Goal: Information Seeking & Learning: Learn about a topic

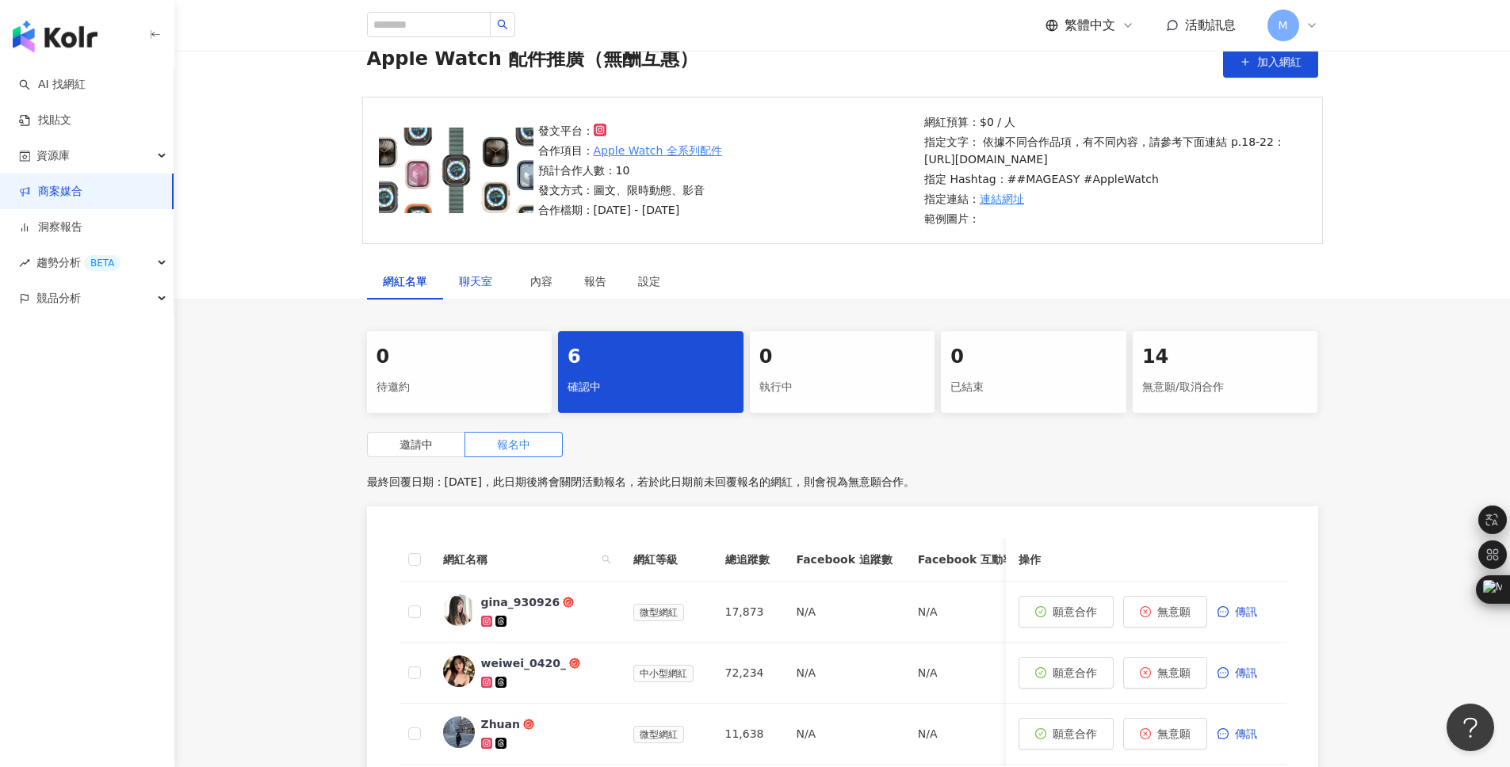
click at [476, 287] on span "聊天室" at bounding box center [479, 281] width 40 height 11
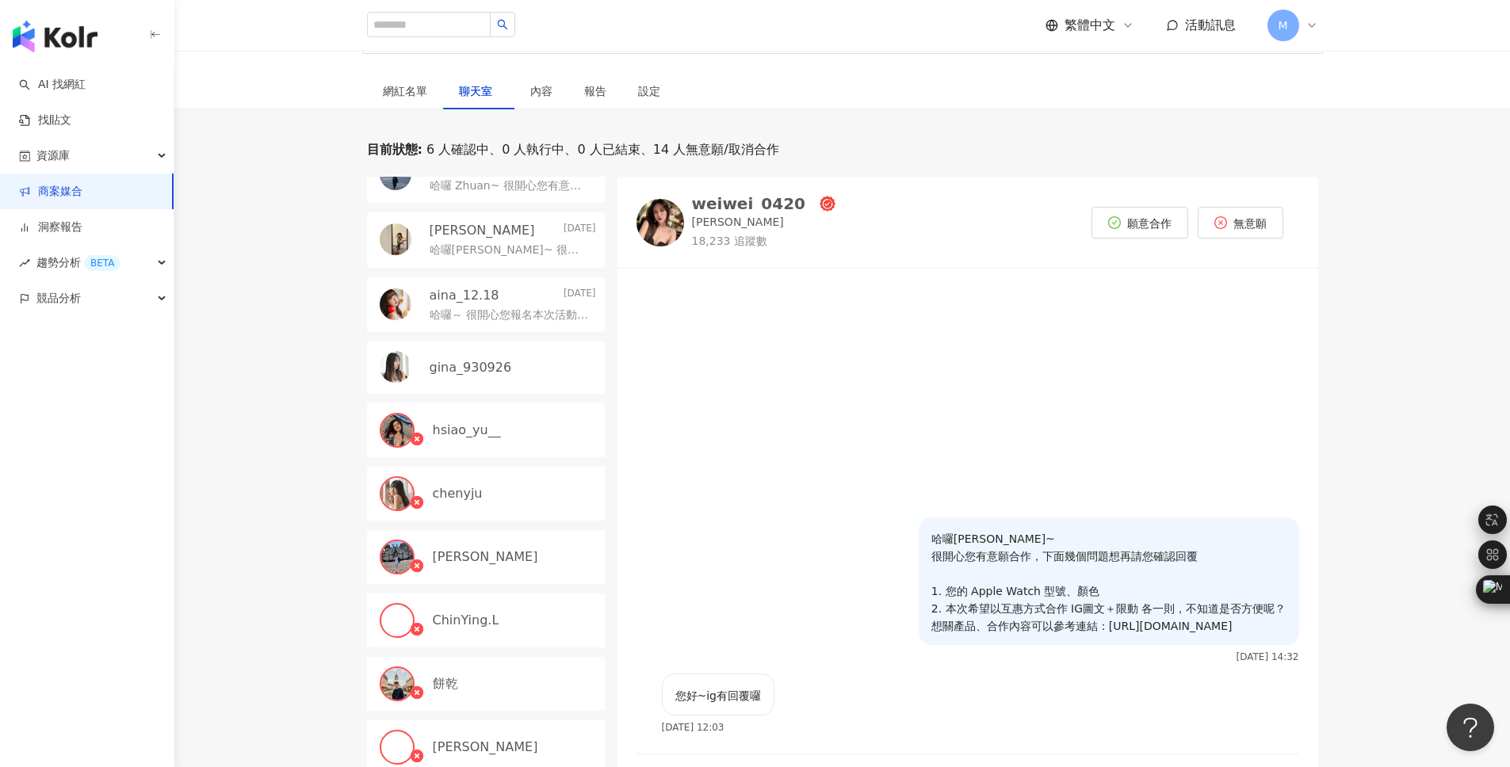
scroll to position [300, 0]
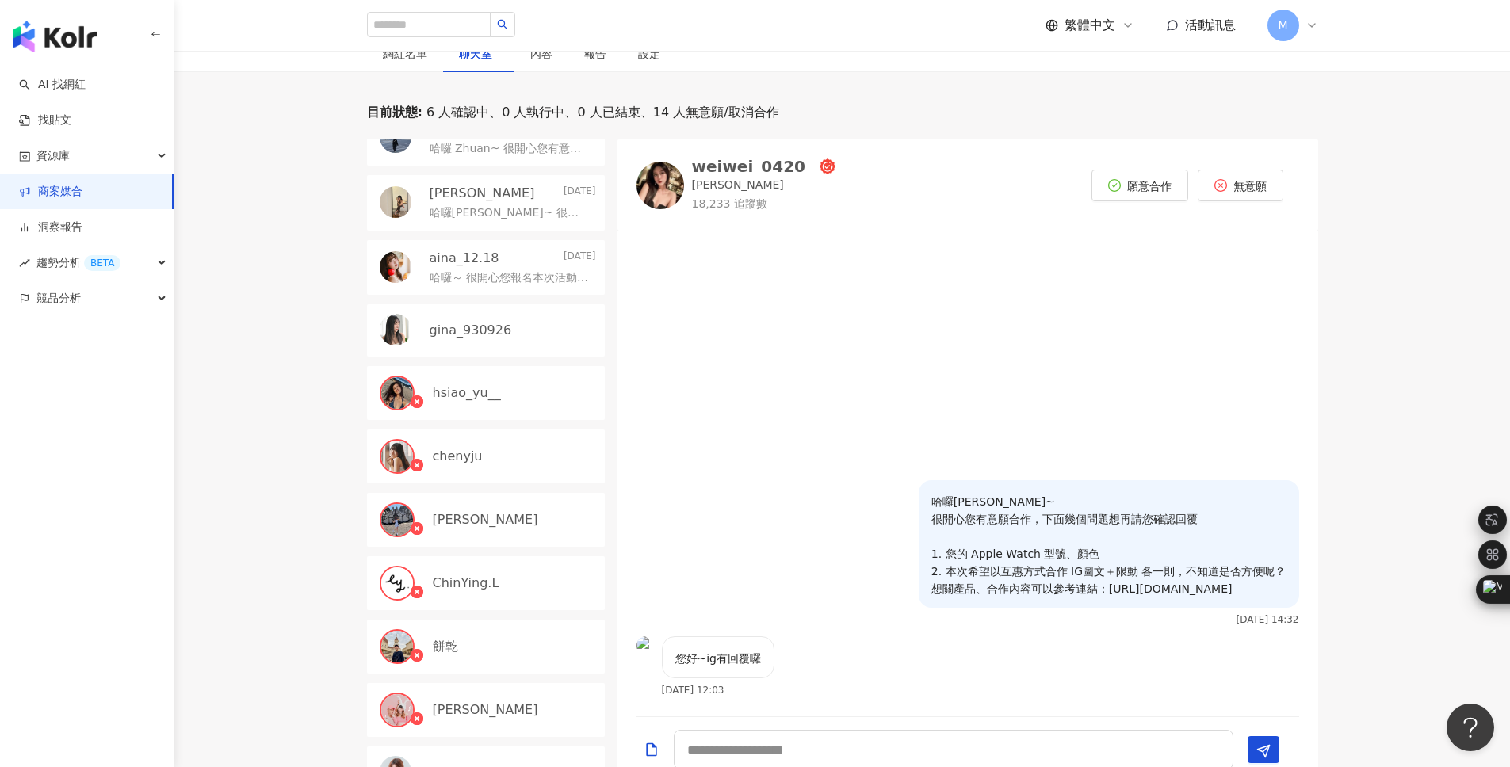
click at [470, 339] on p "gina_930926" at bounding box center [471, 330] width 82 height 17
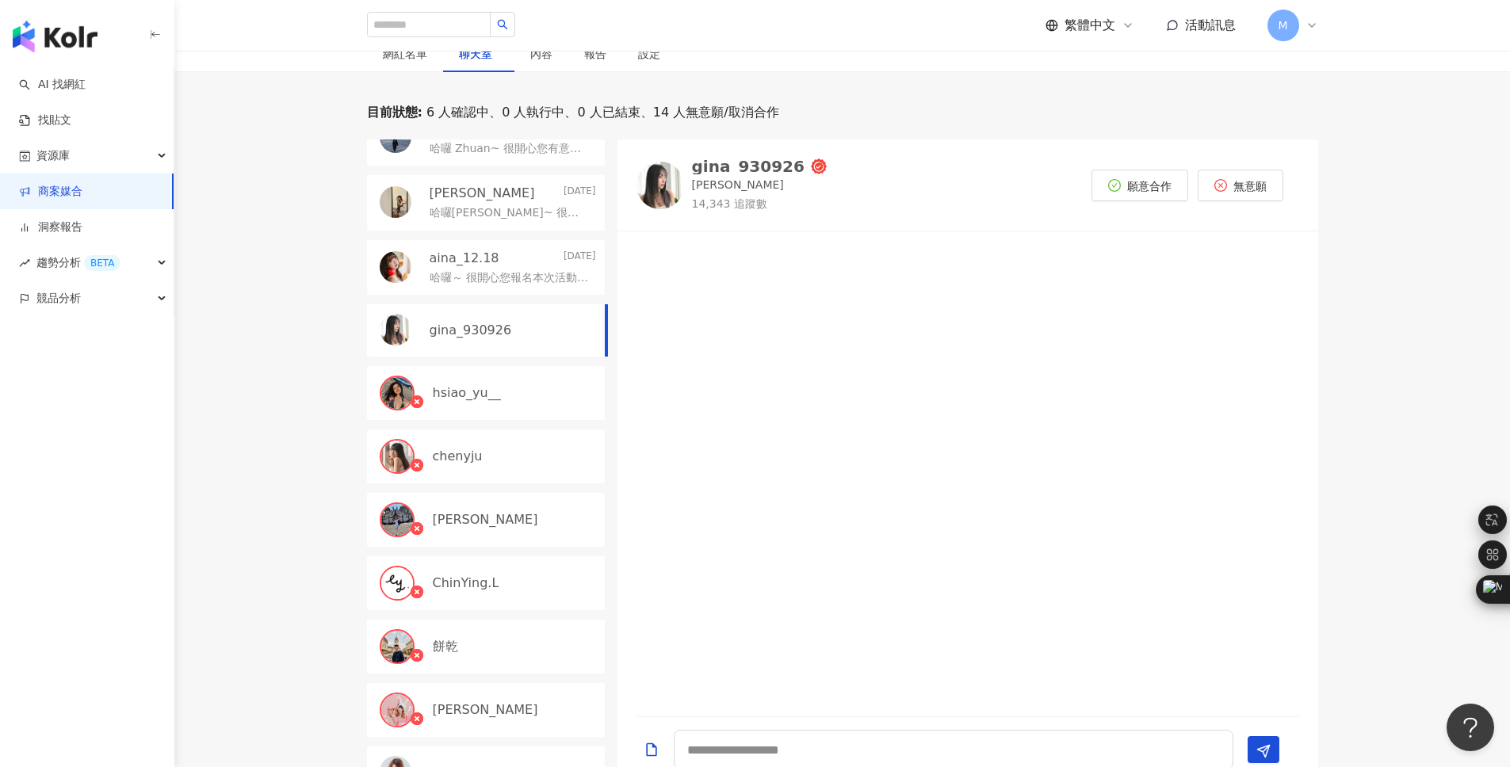
click at [744, 174] on div "gina_930926" at bounding box center [748, 167] width 113 height 16
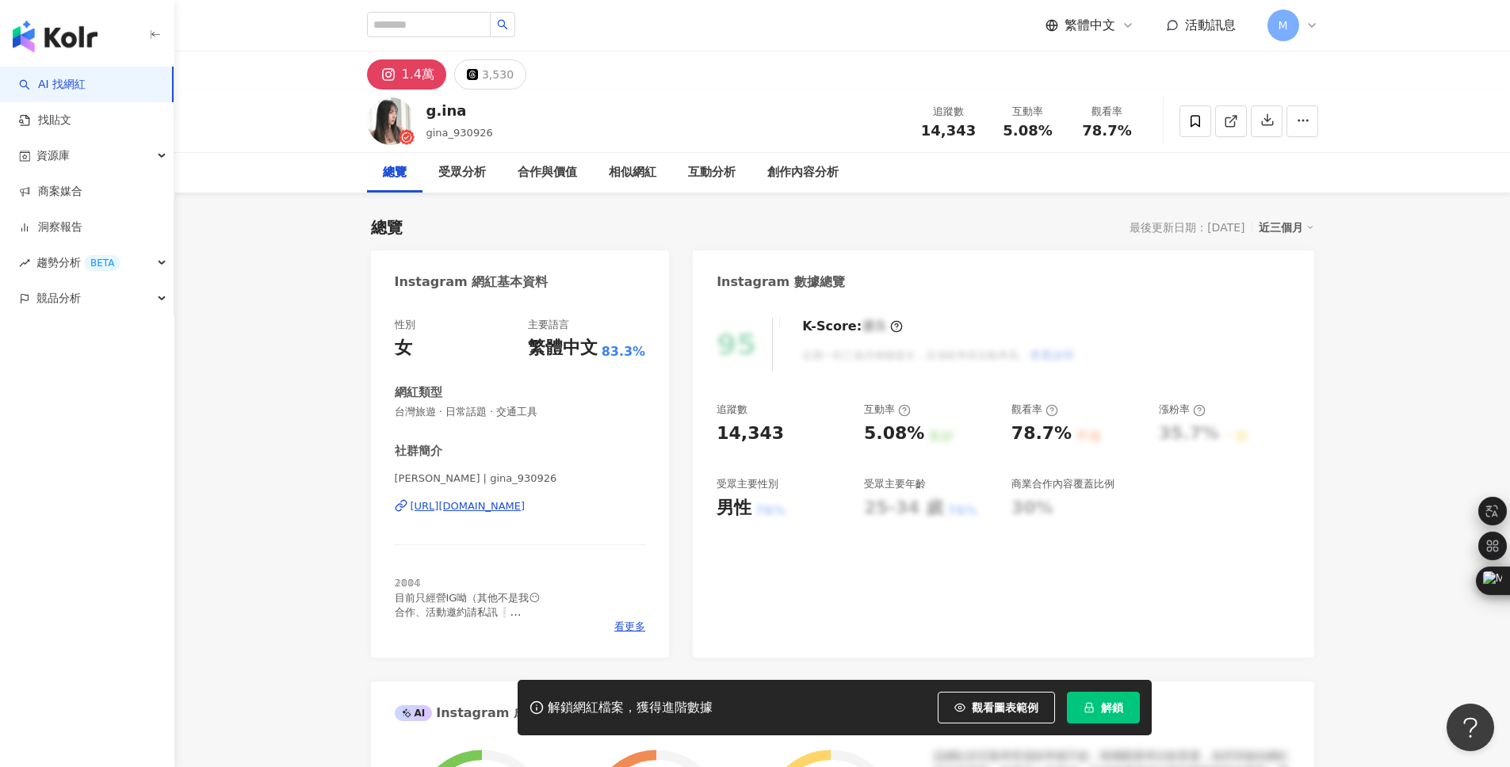
click at [526, 510] on div "[URL][DOMAIN_NAME]" at bounding box center [468, 506] width 115 height 14
click at [951, 223] on div "總覽 最後更新日期：[DATE] 近三個月" at bounding box center [842, 227] width 943 height 22
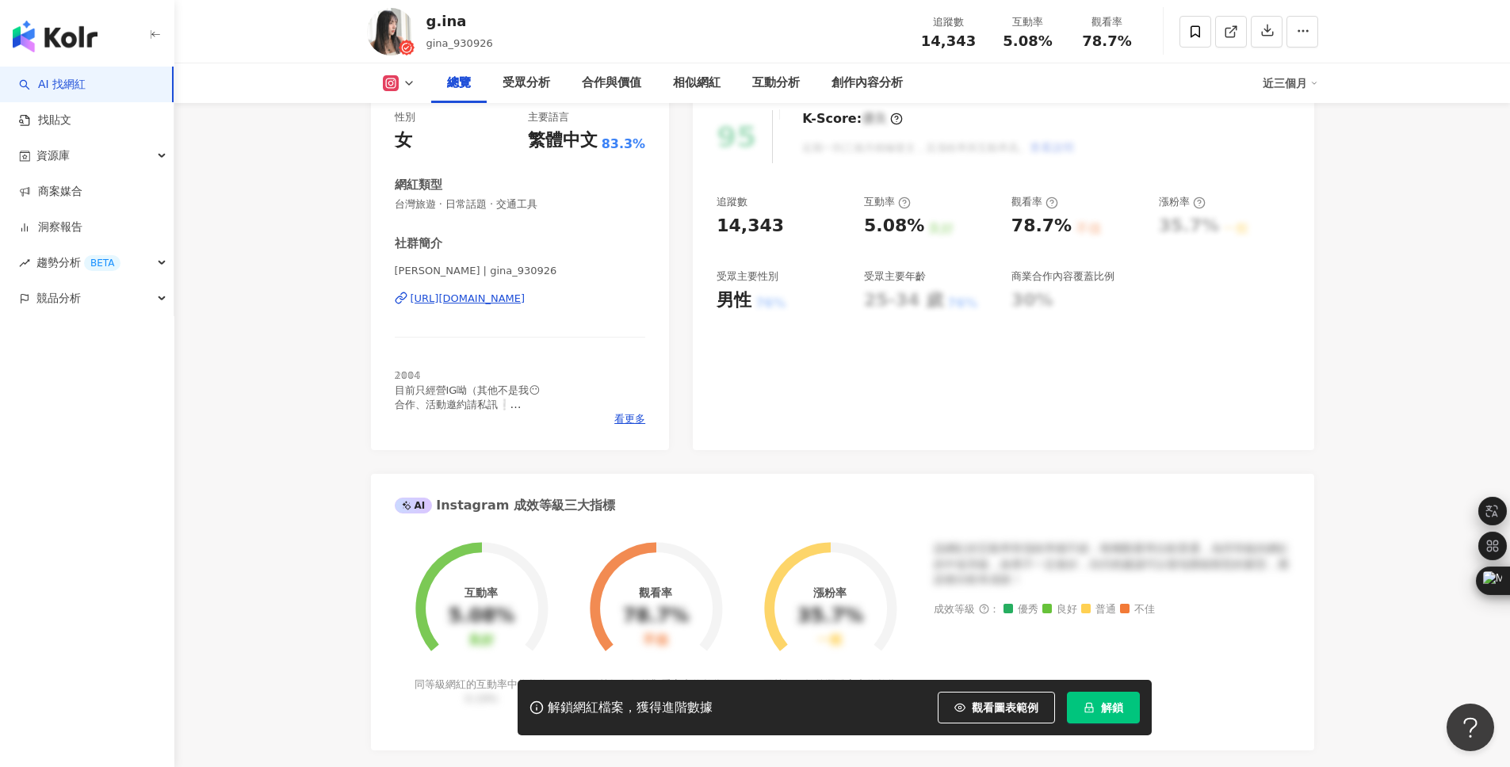
scroll to position [187, 0]
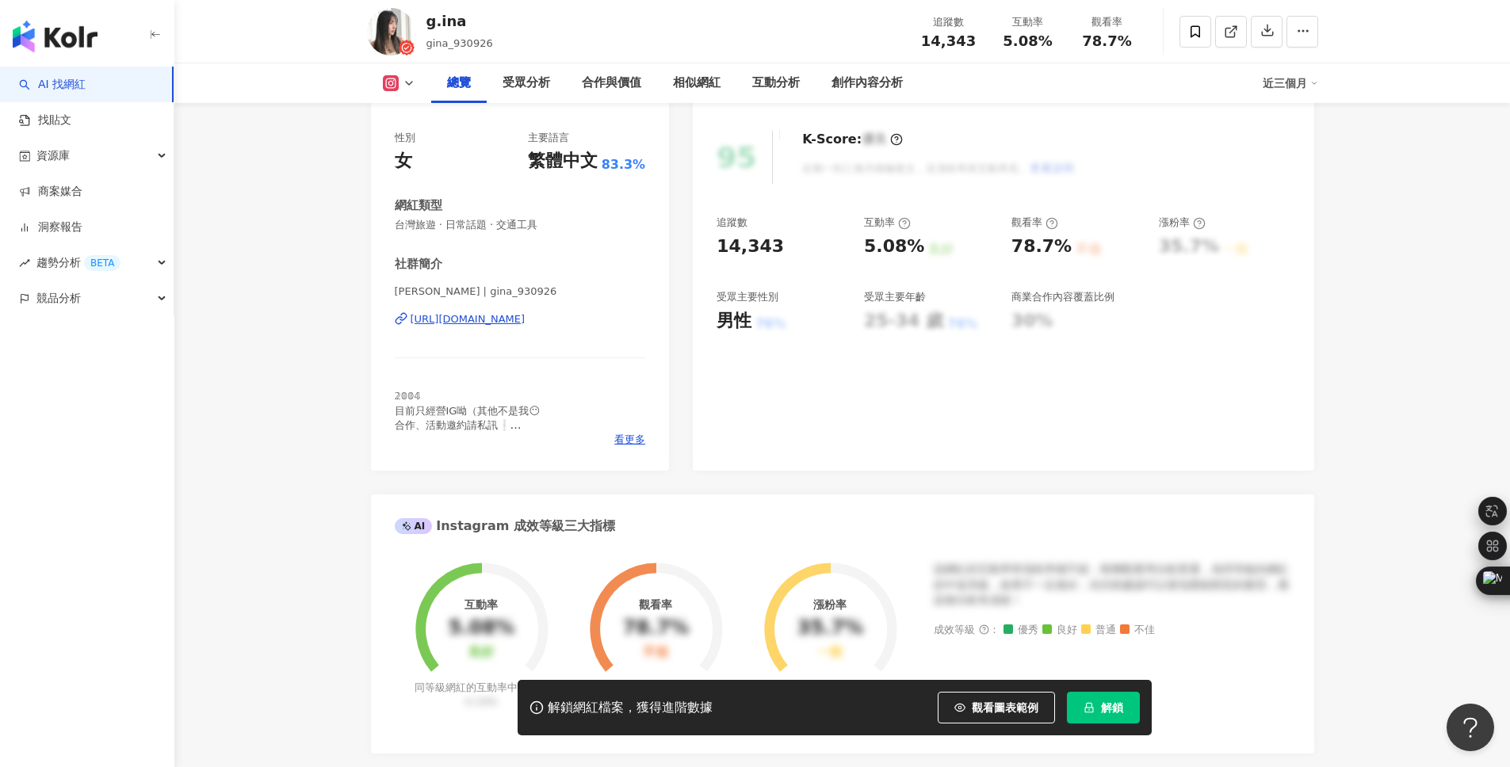
click at [801, 355] on div "95 K-Score : 優良 近期一到三個月積極發文，且漲粉率與互動率高。 查看說明 追蹤數 14,343 互動率 5.08% 良好 觀看率 78.7% 不…" at bounding box center [1003, 293] width 621 height 356
click at [751, 242] on div "14,343" at bounding box center [750, 247] width 67 height 25
copy div "14,343"
drag, startPoint x: 863, startPoint y: 246, endPoint x: 910, endPoint y: 249, distance: 46.9
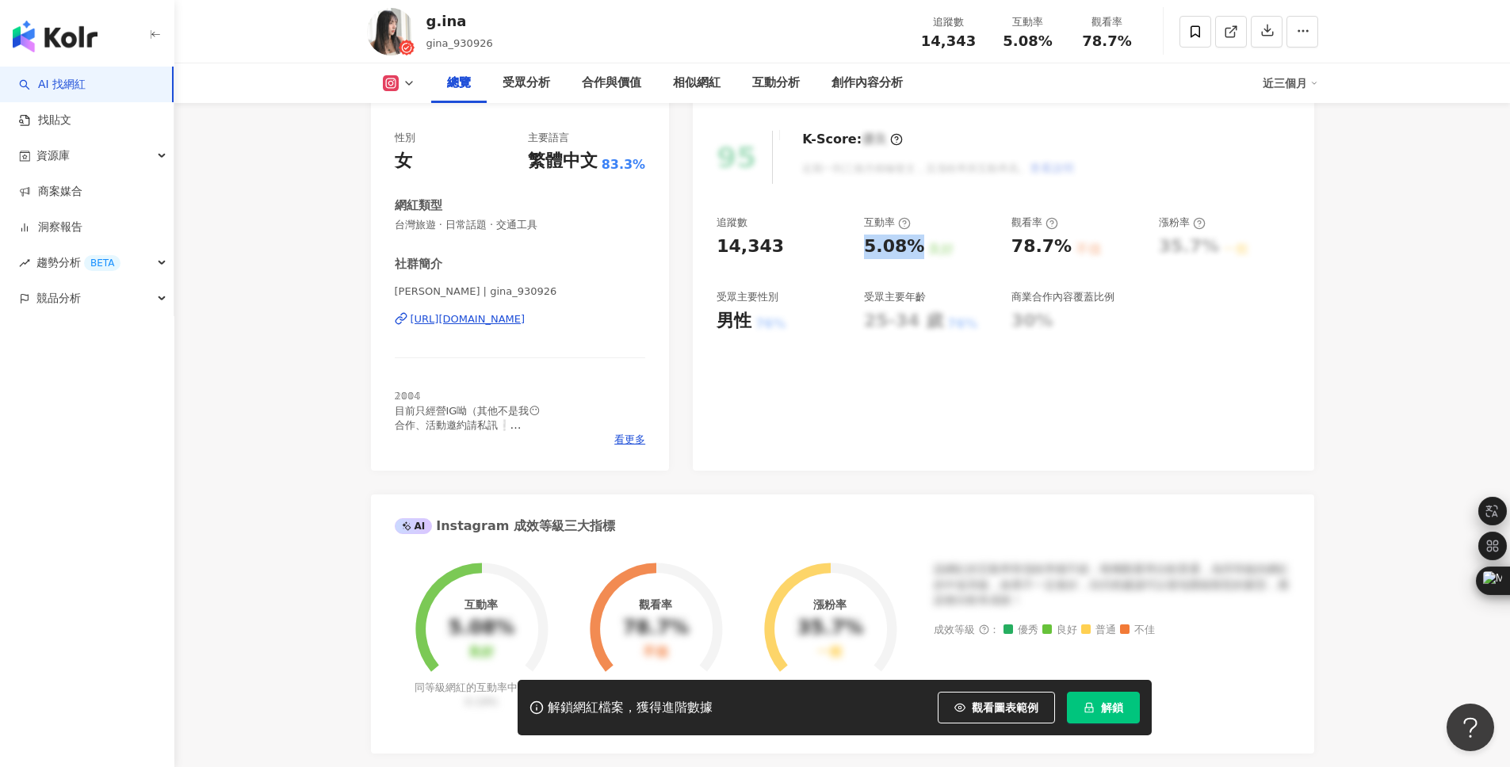
click at [910, 249] on div "追蹤數 14,343 互動率 5.08% 良好 觀看率 78.7% 不佳 漲粉率 35.7% 一般 受眾主要性別 男性 76% 受眾主要年齡 25-34 歲 …" at bounding box center [1003, 274] width 573 height 117
copy div "5.08%"
drag, startPoint x: 1012, startPoint y: 247, endPoint x: 1059, endPoint y: 248, distance: 47.6
click at [1059, 248] on div "78.7%" at bounding box center [1042, 247] width 60 height 25
copy div "78.7%"
